Goal: Check status: Check status

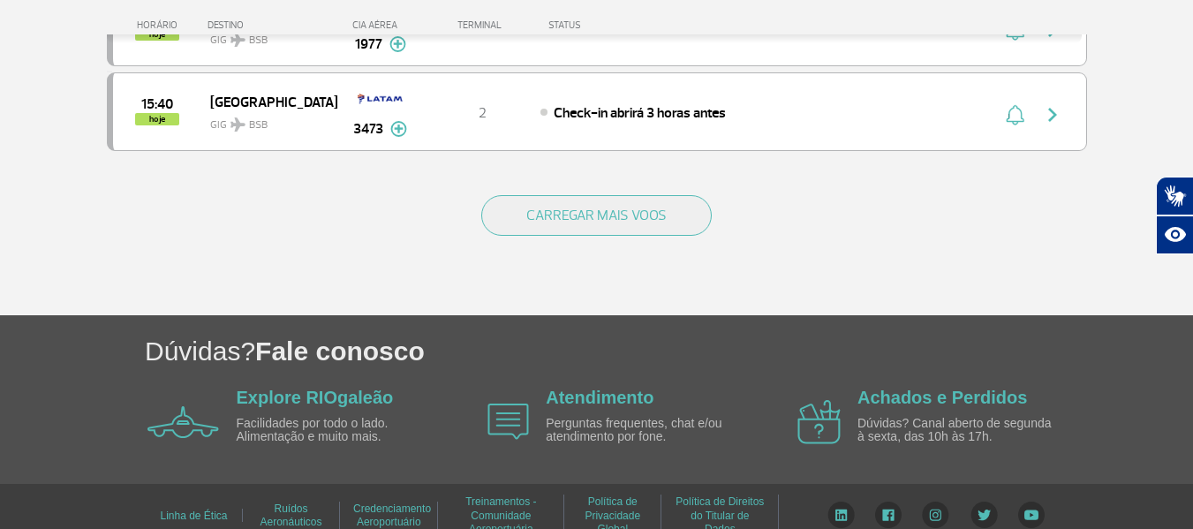
scroll to position [1851, 0]
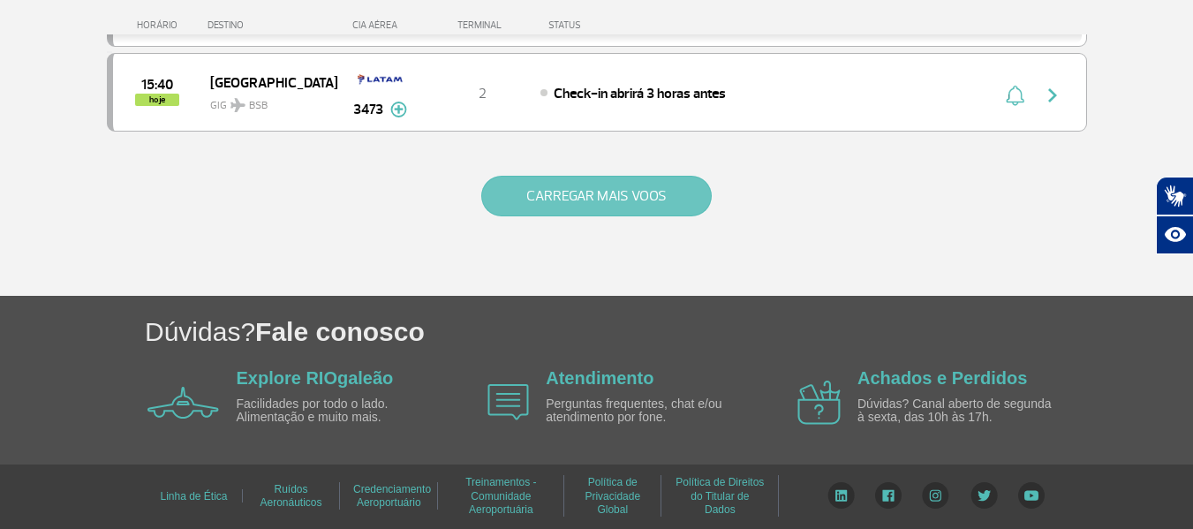
click at [679, 200] on button "CARREGAR MAIS VOOS" at bounding box center [596, 196] width 230 height 41
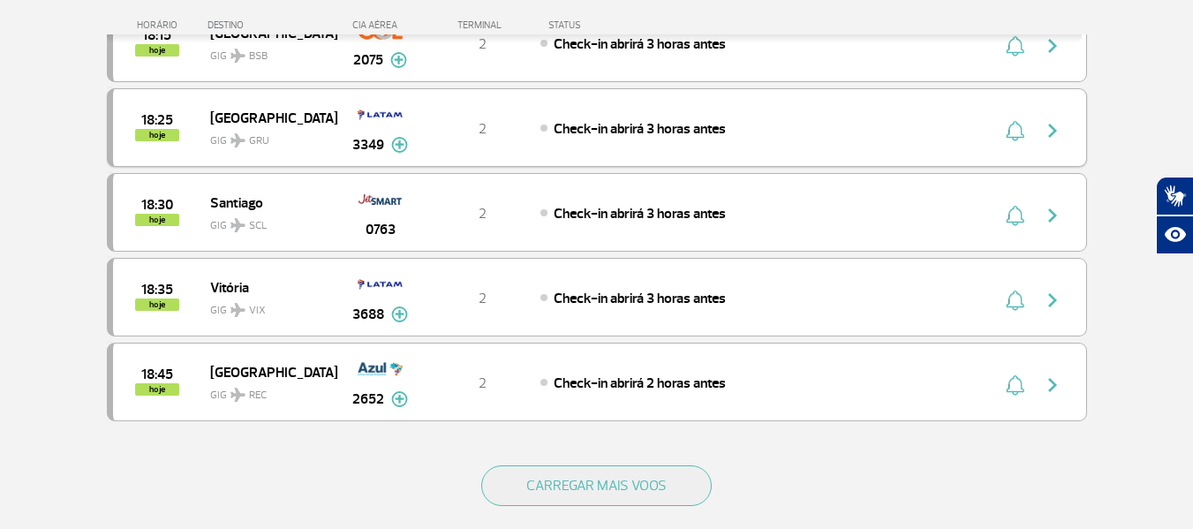
scroll to position [3263, 0]
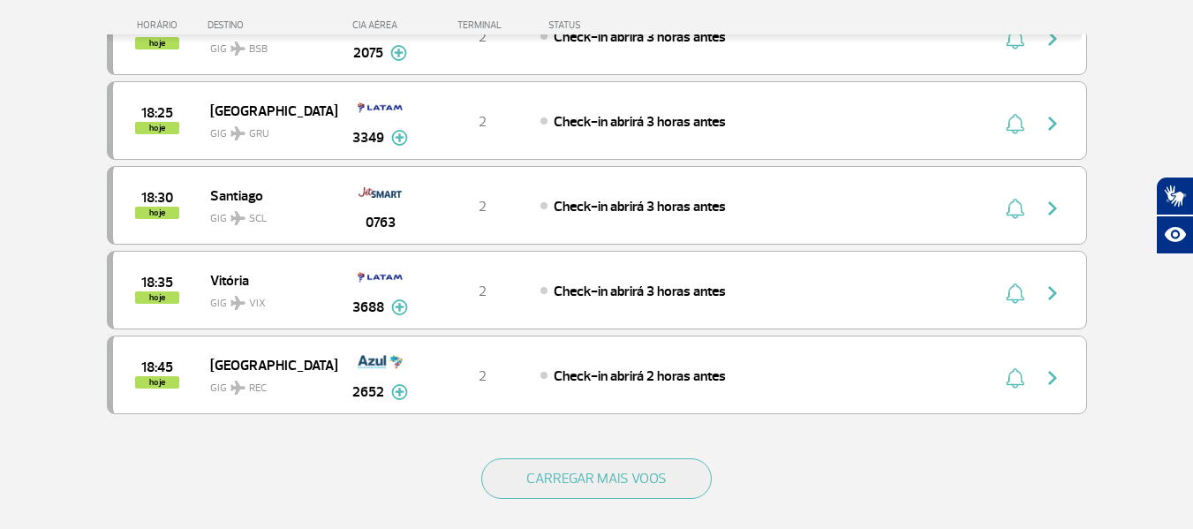
click at [608, 501] on div "CARREGAR MAIS VOOS" at bounding box center [597, 507] width 980 height 142
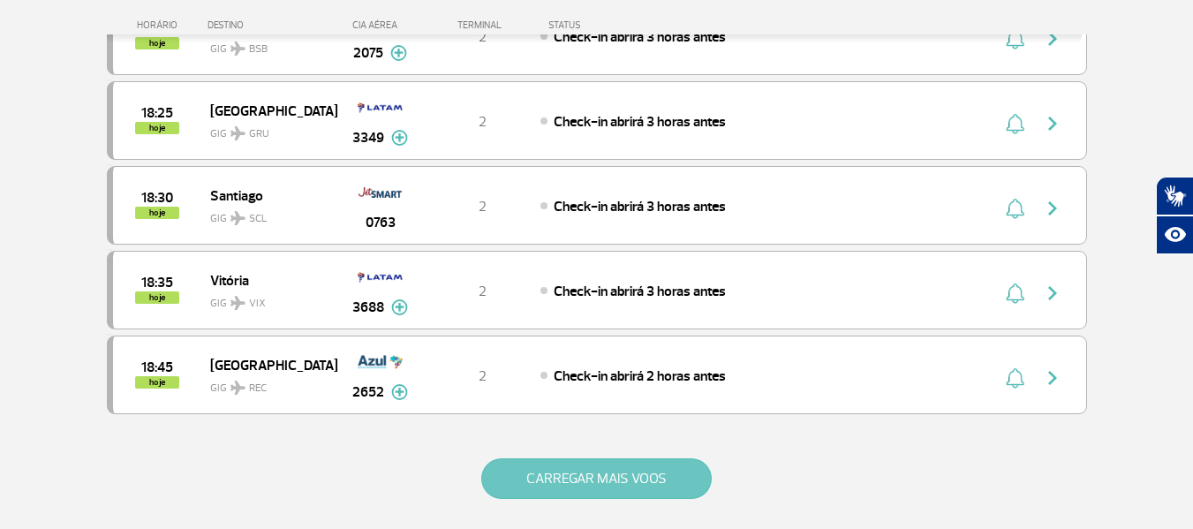
click at [593, 477] on button "CARREGAR MAIS VOOS" at bounding box center [596, 478] width 230 height 41
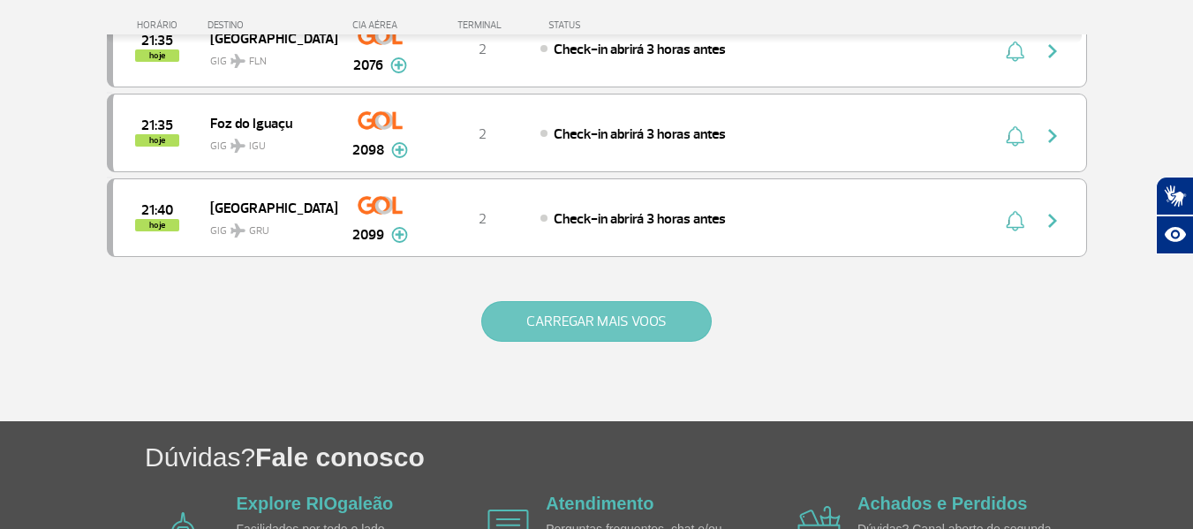
scroll to position [5118, 0]
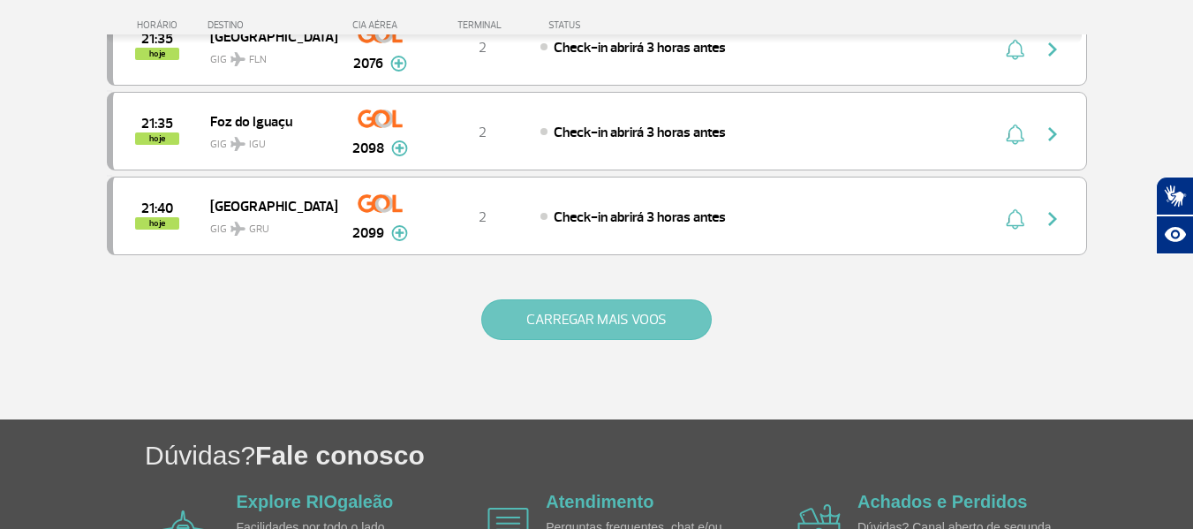
click at [577, 306] on button "CARREGAR MAIS VOOS" at bounding box center [596, 319] width 230 height 41
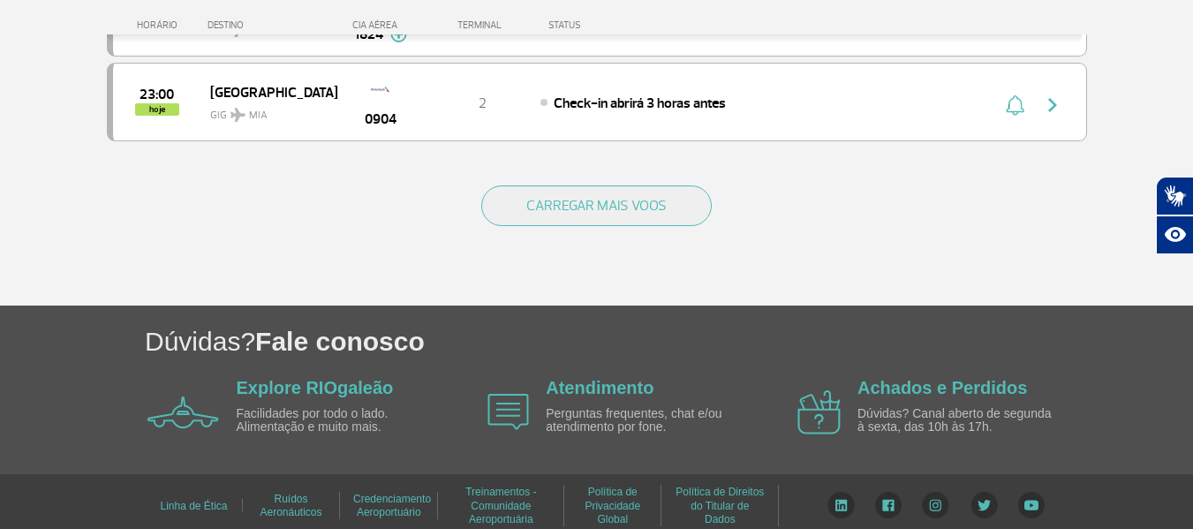
scroll to position [6936, 0]
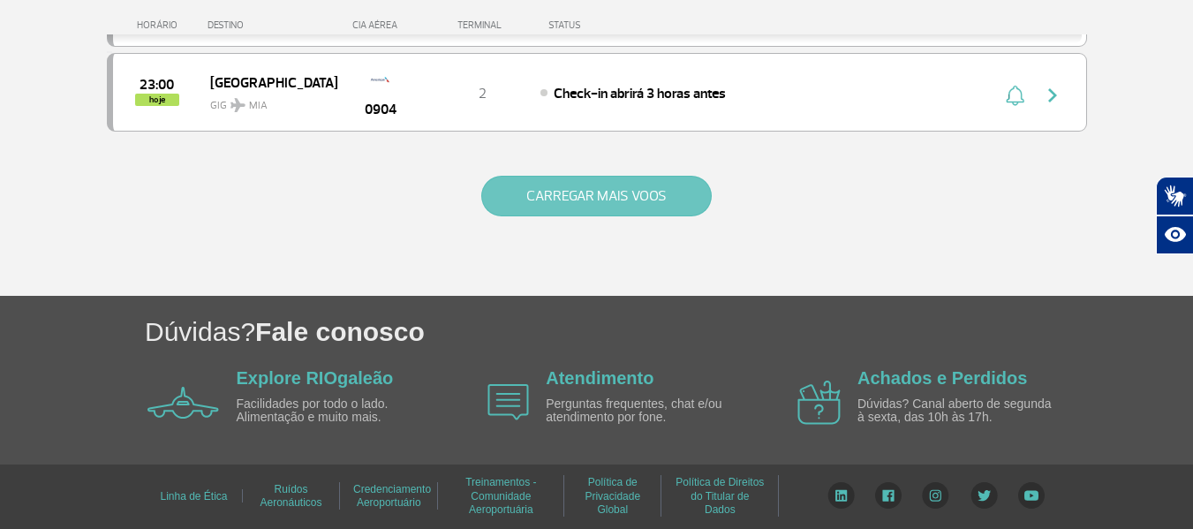
click at [616, 208] on button "CARREGAR MAIS VOOS" at bounding box center [596, 196] width 230 height 41
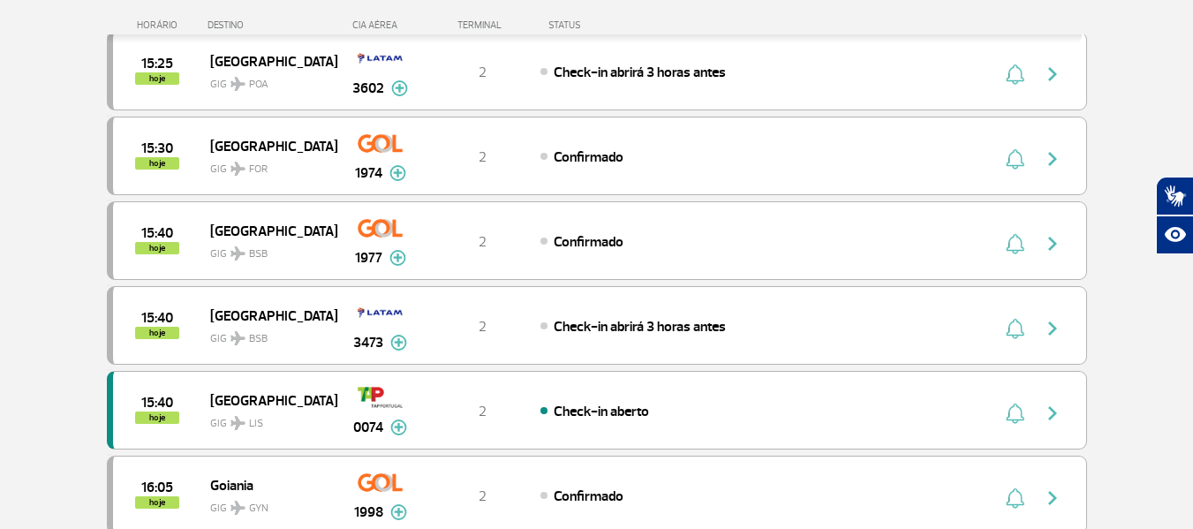
scroll to position [1648, 0]
